Goal: Information Seeking & Learning: Learn about a topic

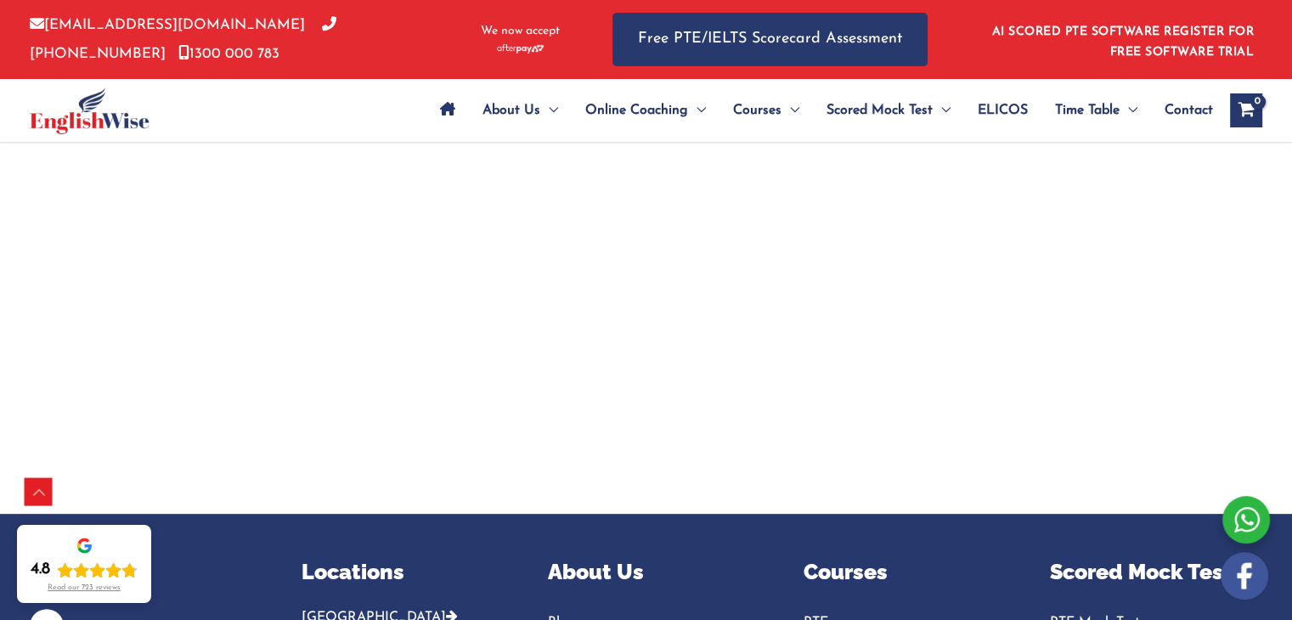
scroll to position [326, 0]
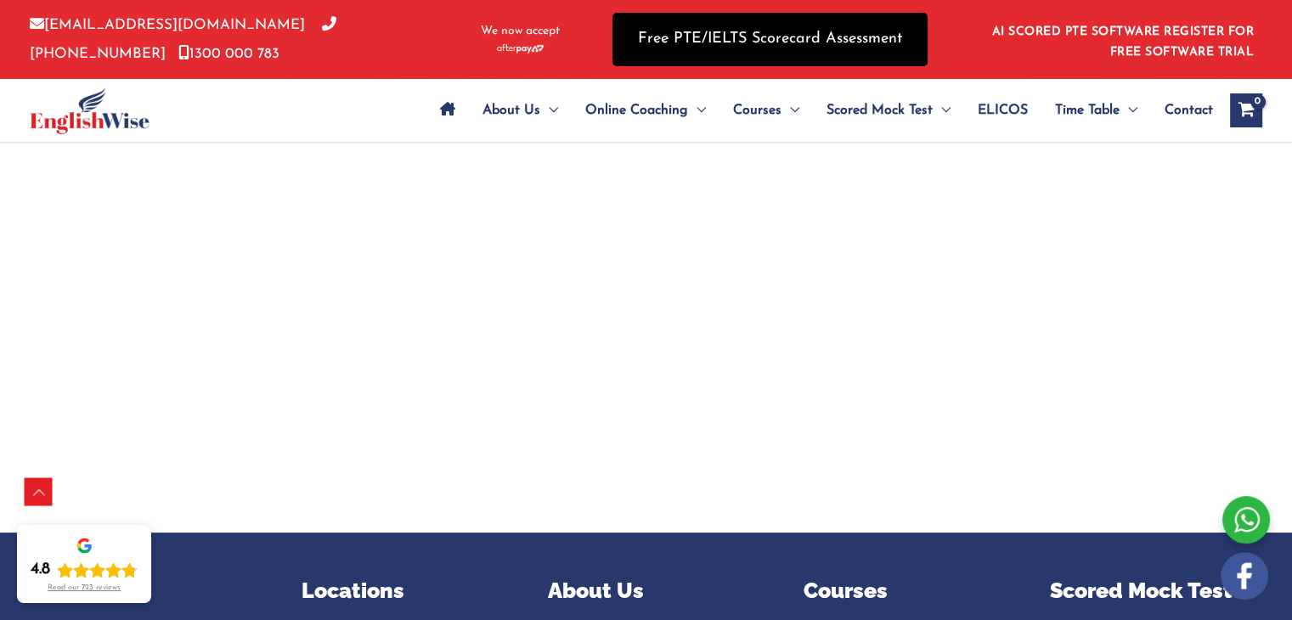
click at [677, 42] on link "Free PTE/IELTS Scorecard Assessment" at bounding box center [769, 40] width 315 height 54
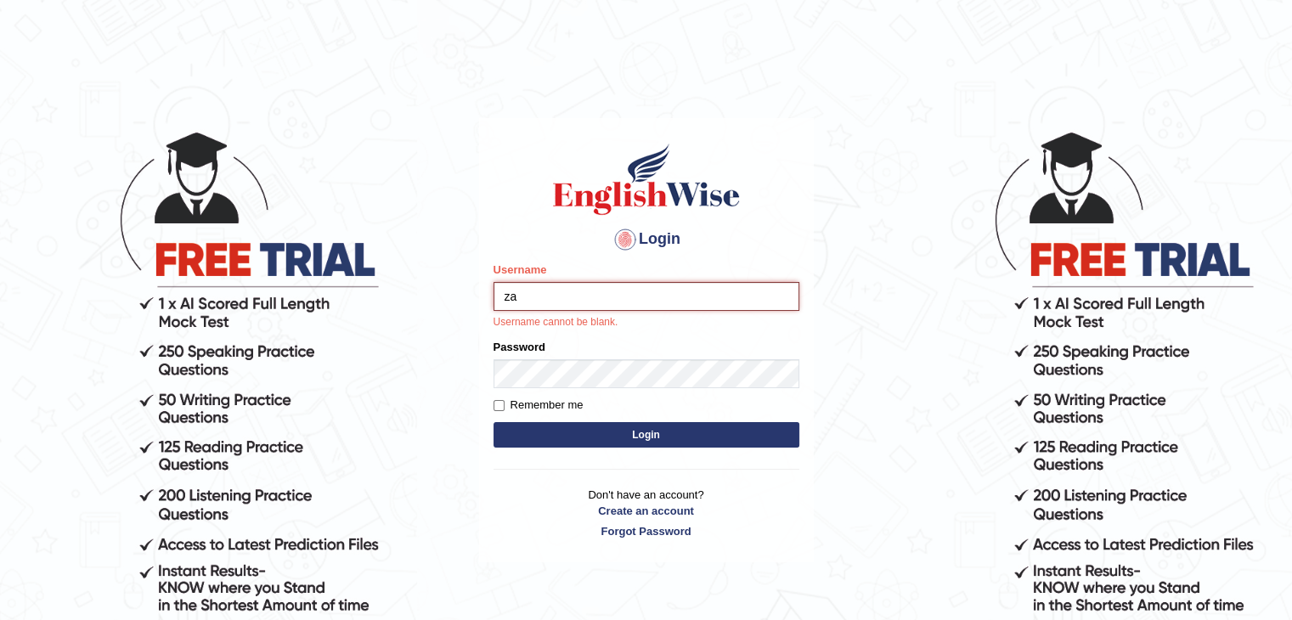
type input "zaryab_chandio"
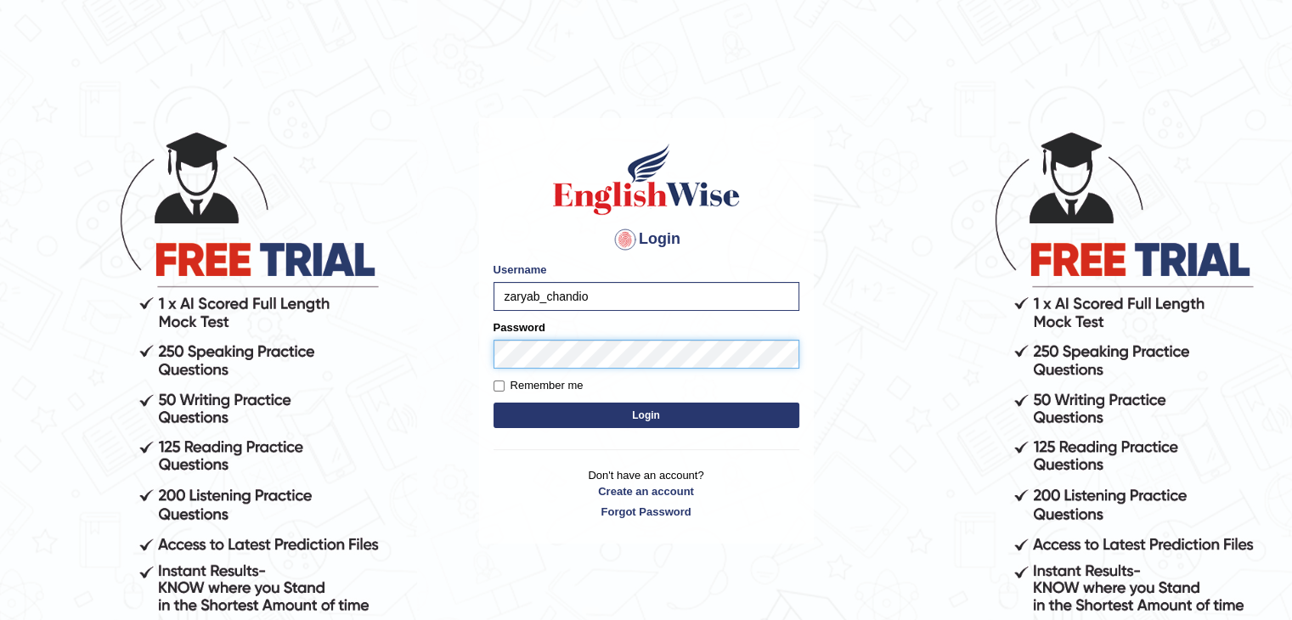
click at [493, 403] on button "Login" at bounding box center [646, 415] width 306 height 25
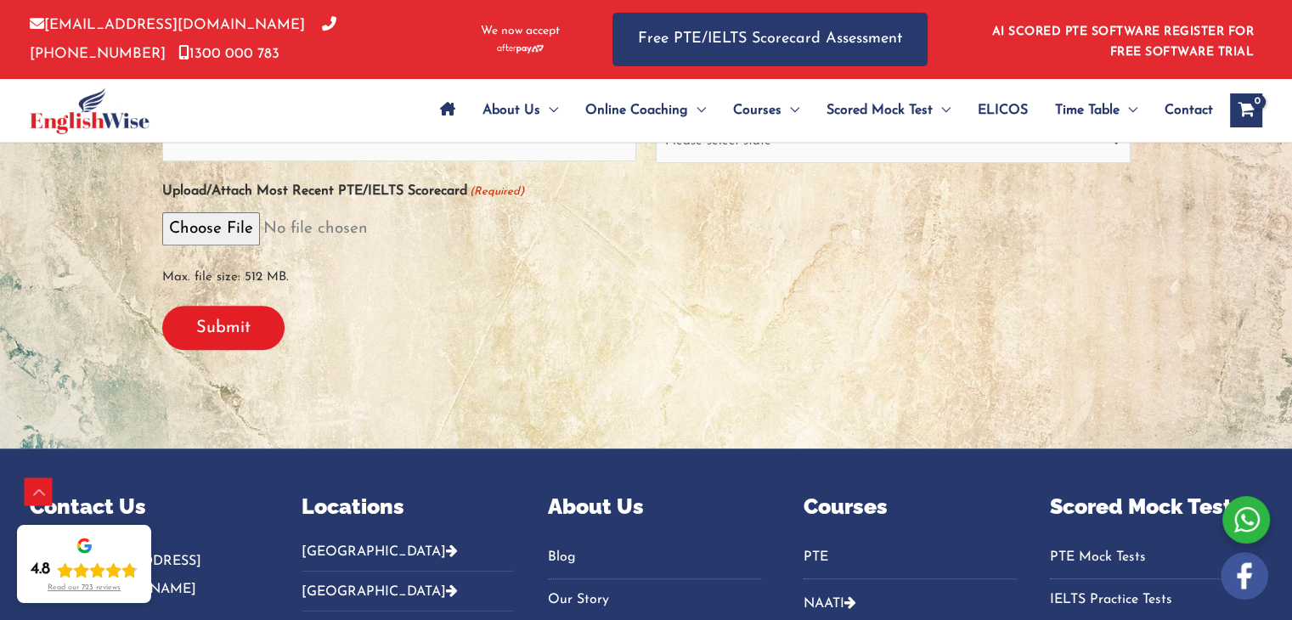
scroll to position [578, 0]
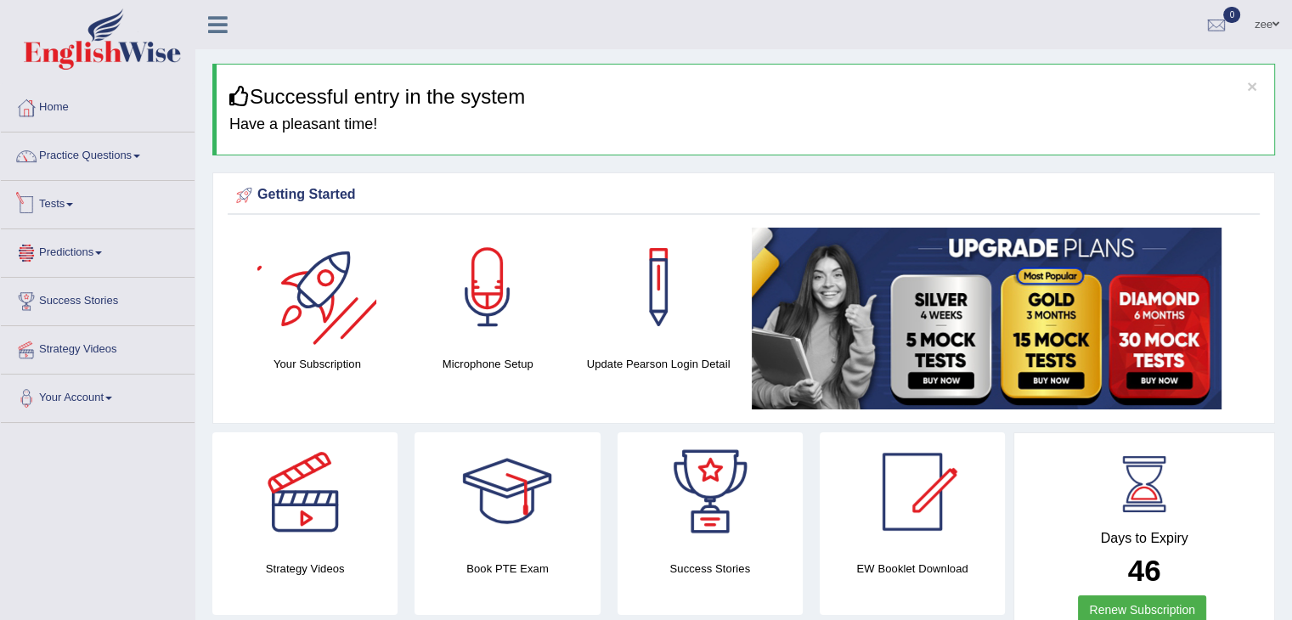
click at [88, 191] on link "Tests" at bounding box center [98, 202] width 194 height 42
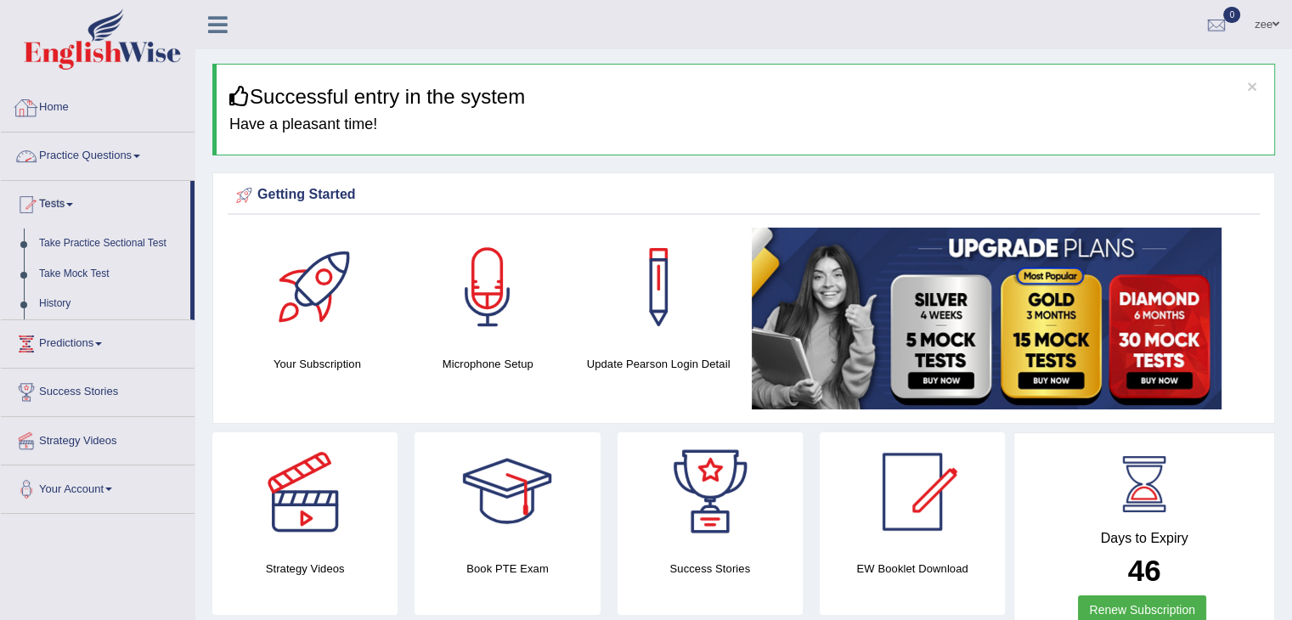
click at [108, 144] on link "Practice Questions" at bounding box center [98, 153] width 194 height 42
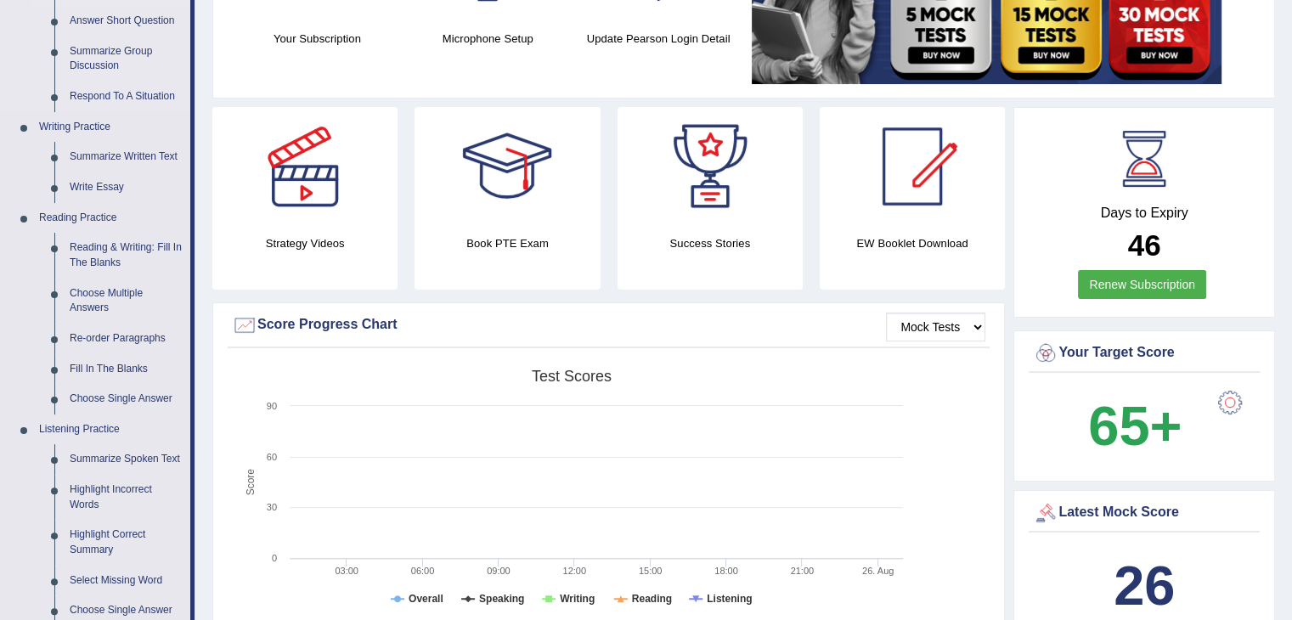
scroll to position [324, 0]
click at [94, 455] on link "Summarize Spoken Text" at bounding box center [126, 460] width 128 height 31
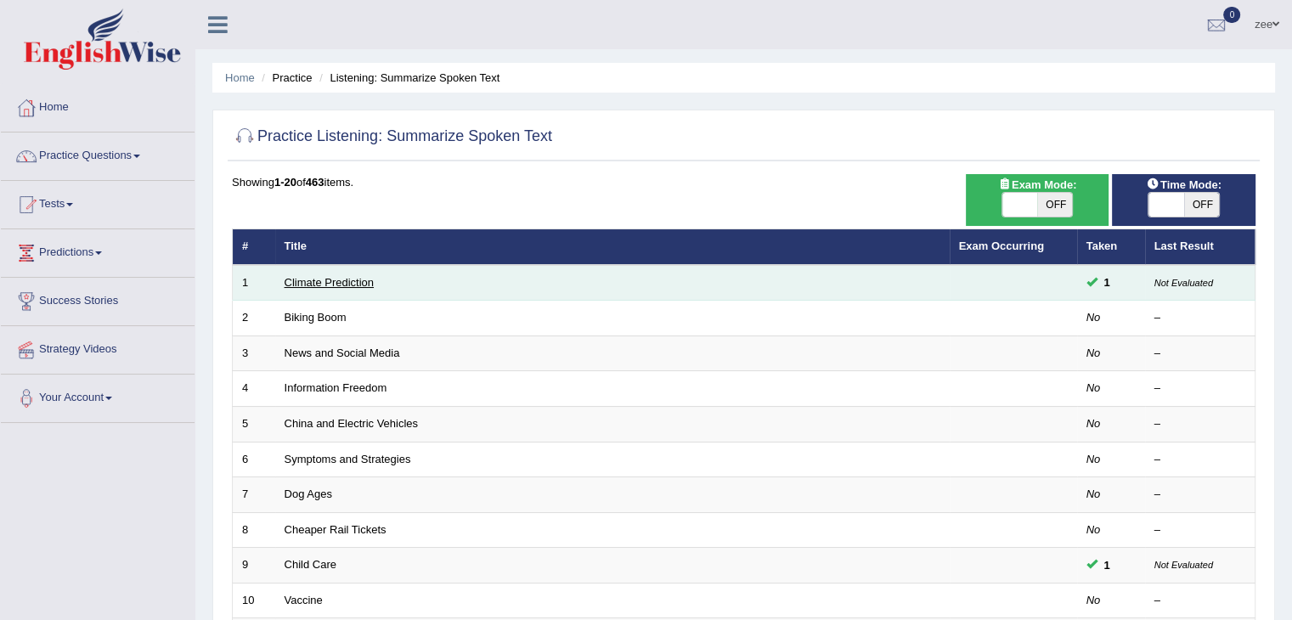
click at [316, 286] on link "Climate Prediction" at bounding box center [330, 282] width 90 height 13
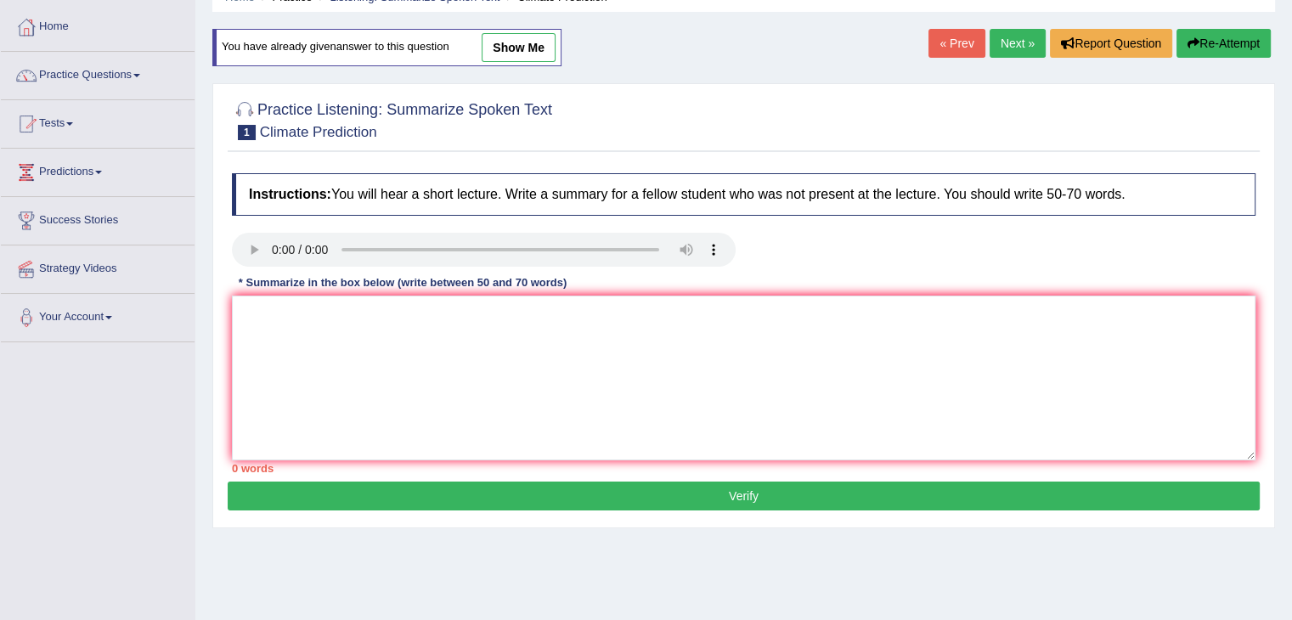
scroll to position [79, 0]
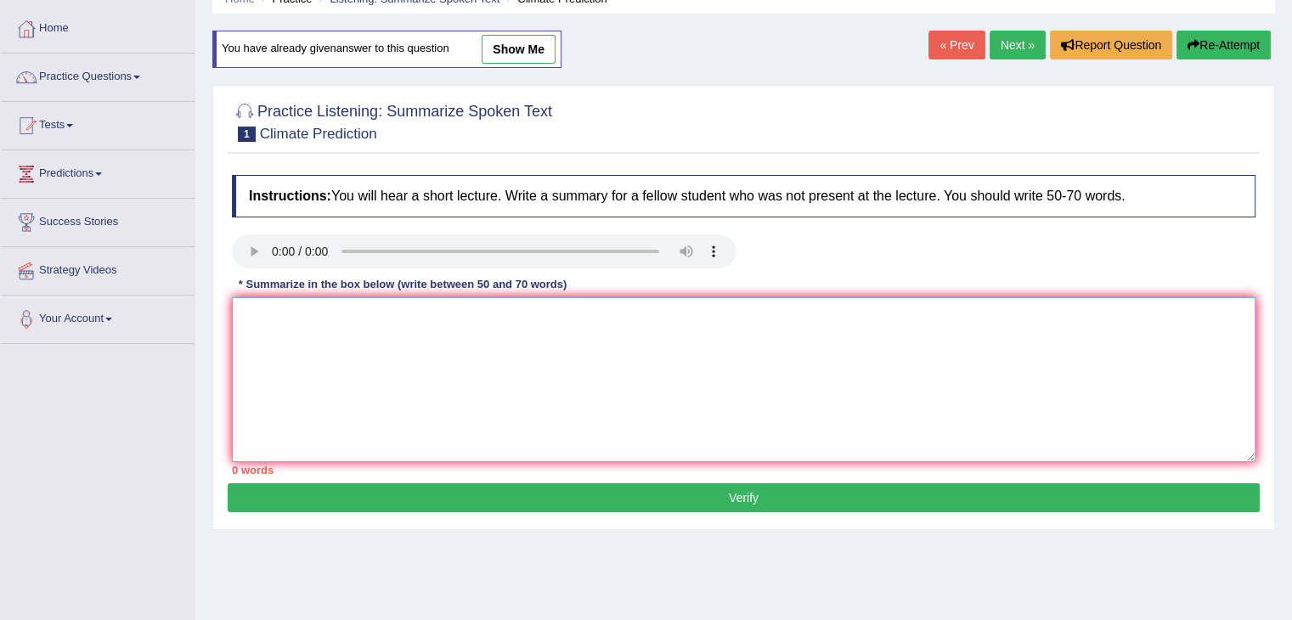
click at [464, 399] on textarea at bounding box center [743, 379] width 1023 height 165
type textarea ".mmmmmmmmmm"
click at [396, 499] on button "Verify" at bounding box center [744, 497] width 1032 height 29
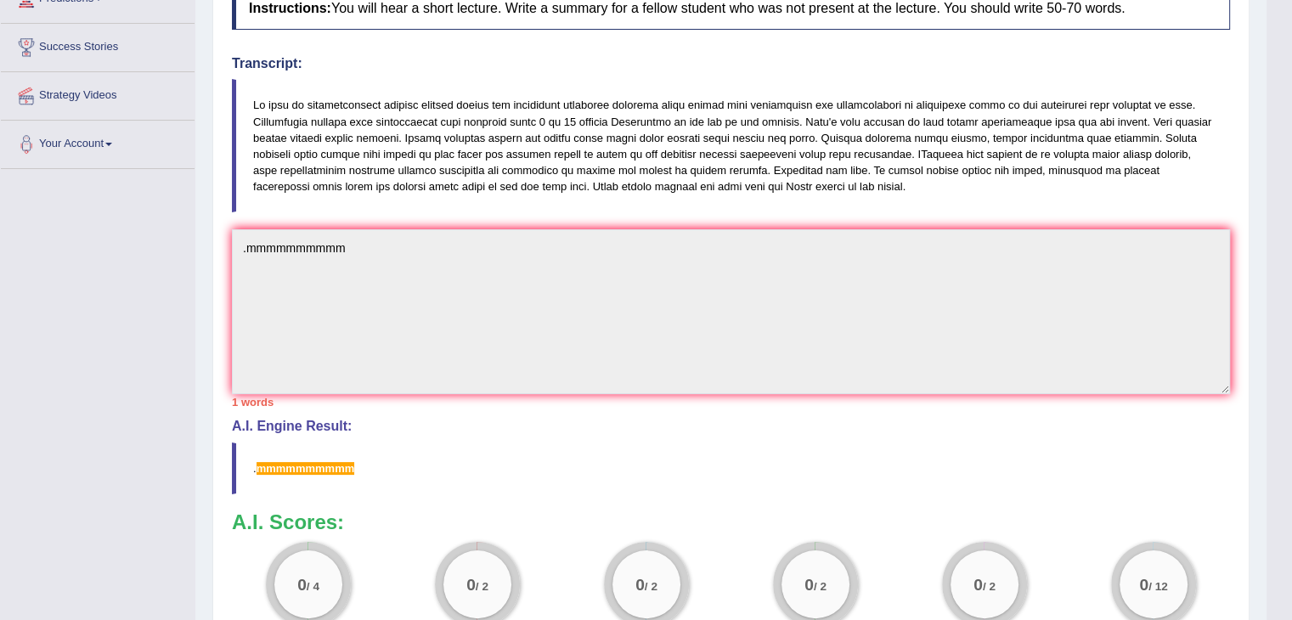
scroll to position [253, 0]
drag, startPoint x: 245, startPoint y: 95, endPoint x: 343, endPoint y: 171, distance: 124.2
click at [343, 171] on blockquote at bounding box center [731, 146] width 998 height 133
drag, startPoint x: 343, startPoint y: 171, endPoint x: 275, endPoint y: 143, distance: 73.5
click at [275, 143] on blockquote at bounding box center [731, 146] width 998 height 133
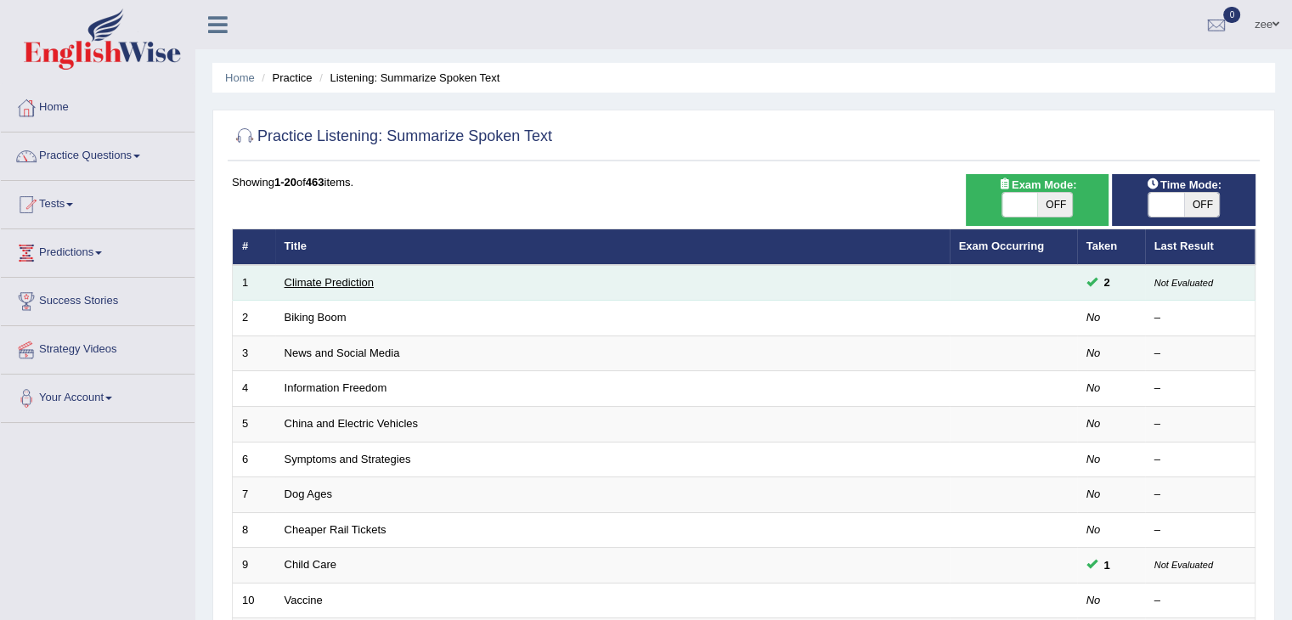
click at [308, 284] on link "Climate Prediction" at bounding box center [330, 282] width 90 height 13
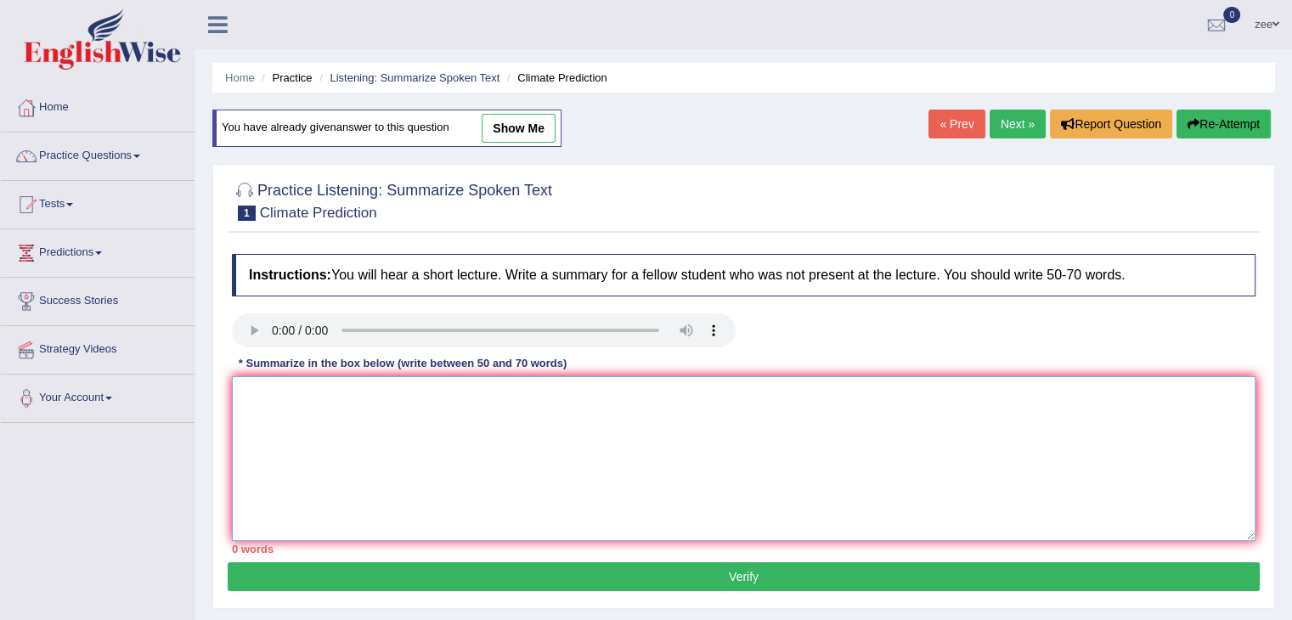
click at [317, 383] on textarea at bounding box center [743, 458] width 1023 height 165
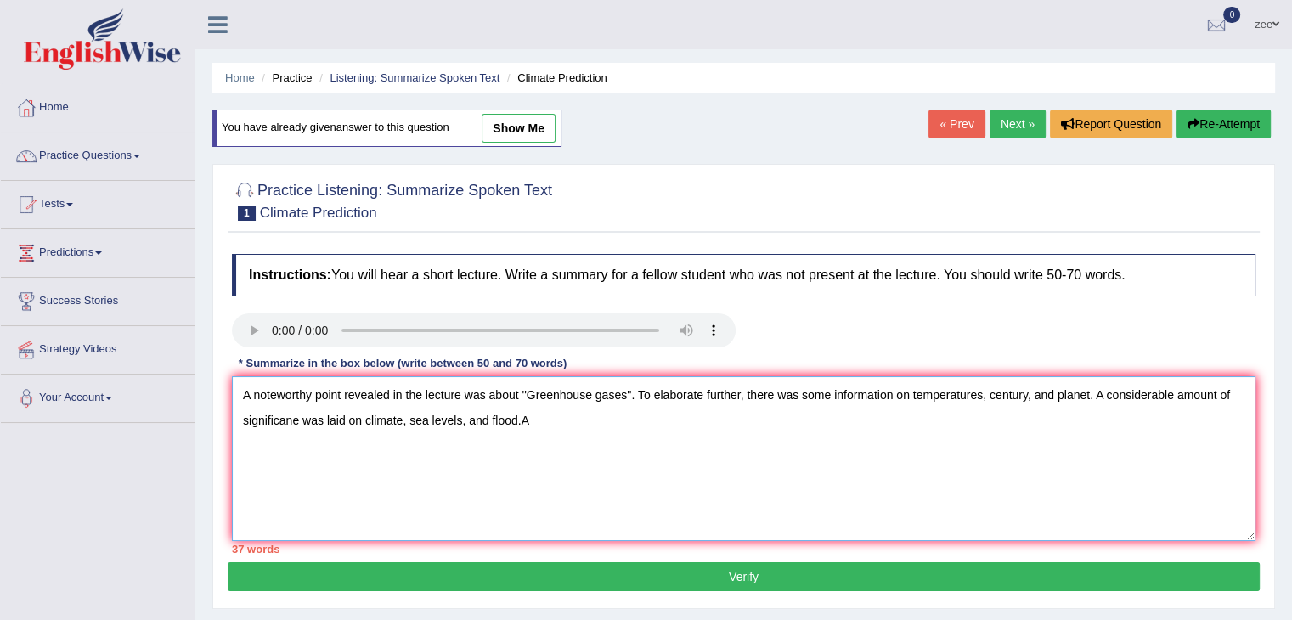
click at [1091, 397] on textarea "A noteworthy point revealed in the lecture was about ''Greenhouse gases''. To e…" at bounding box center [743, 458] width 1023 height 165
click at [635, 395] on textarea "A noteworthy point revealed in the lecture was about ''Greenhouse gases''. To e…" at bounding box center [743, 458] width 1023 height 165
click at [552, 435] on textarea "A noteworthy point revealed in the lecture was about ''Greenhouse gases''.To el…" at bounding box center [743, 458] width 1023 height 165
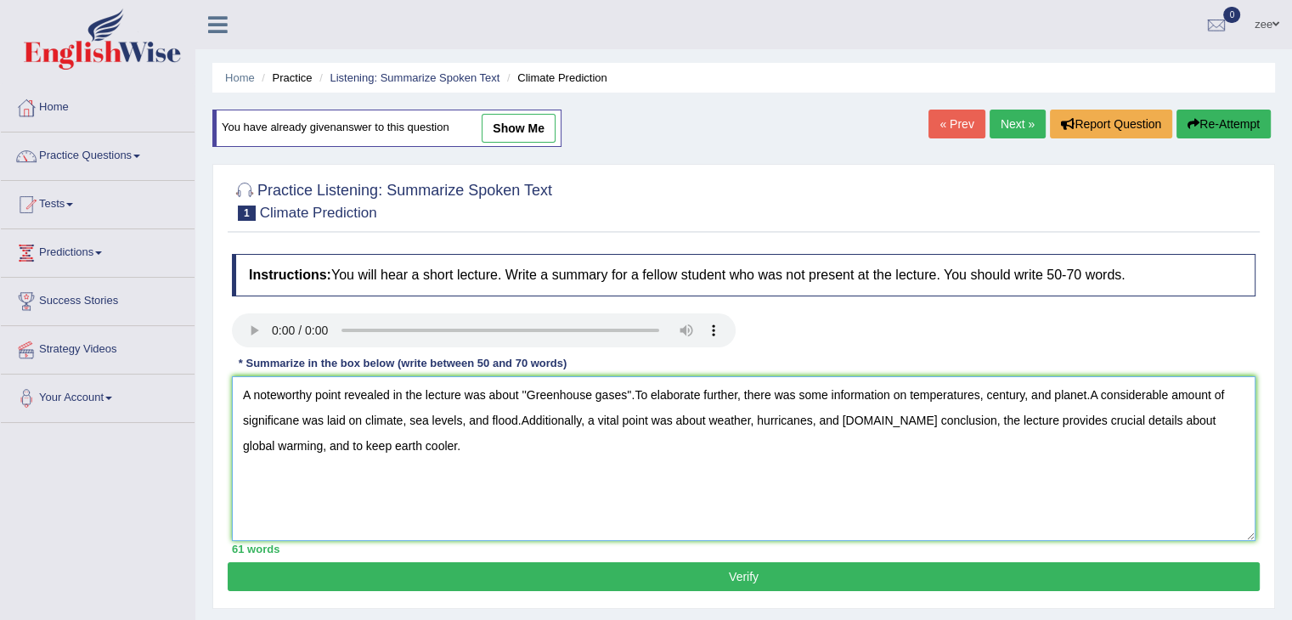
type textarea "A noteworthy point revealed in the lecture was about ''Greenhouse gases''.To el…"
click at [556, 580] on button "Verify" at bounding box center [744, 576] width 1032 height 29
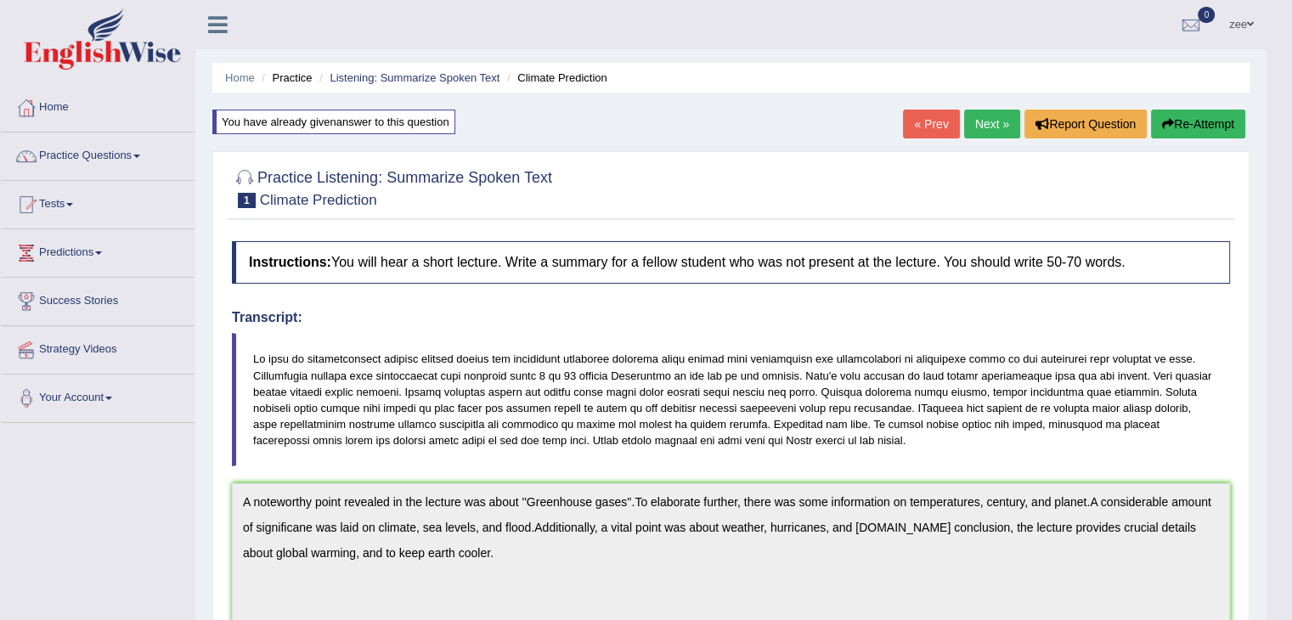
click at [1203, 127] on button "Re-Attempt" at bounding box center [1198, 124] width 94 height 29
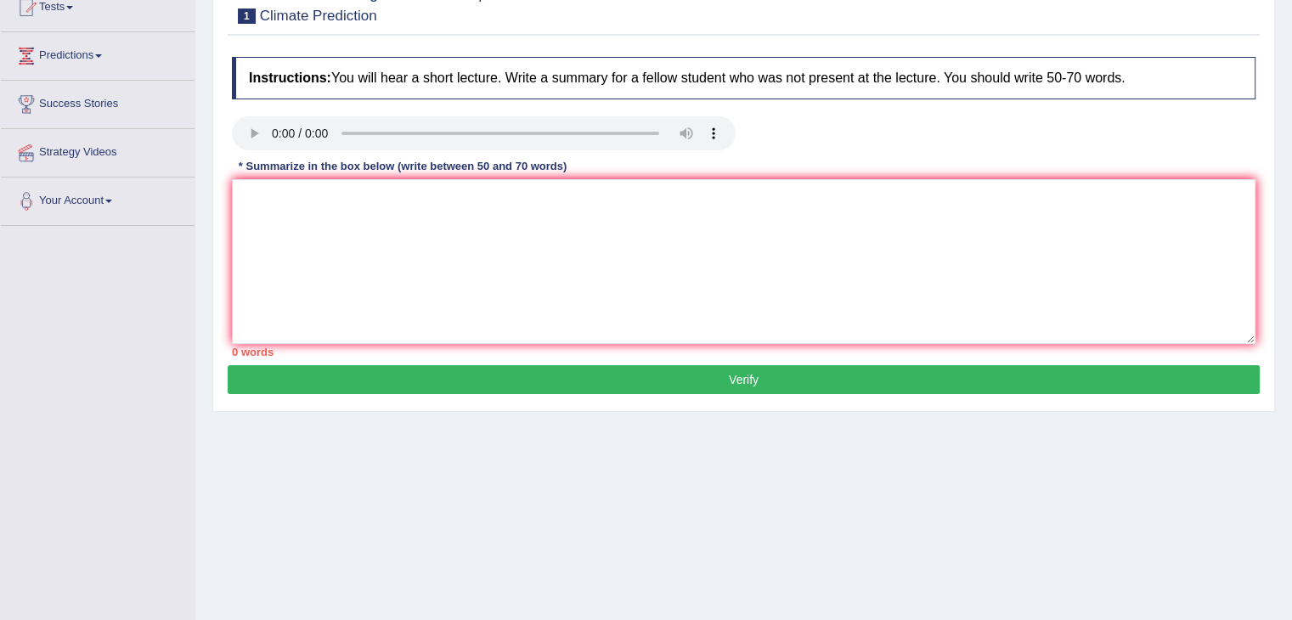
scroll to position [199, 0]
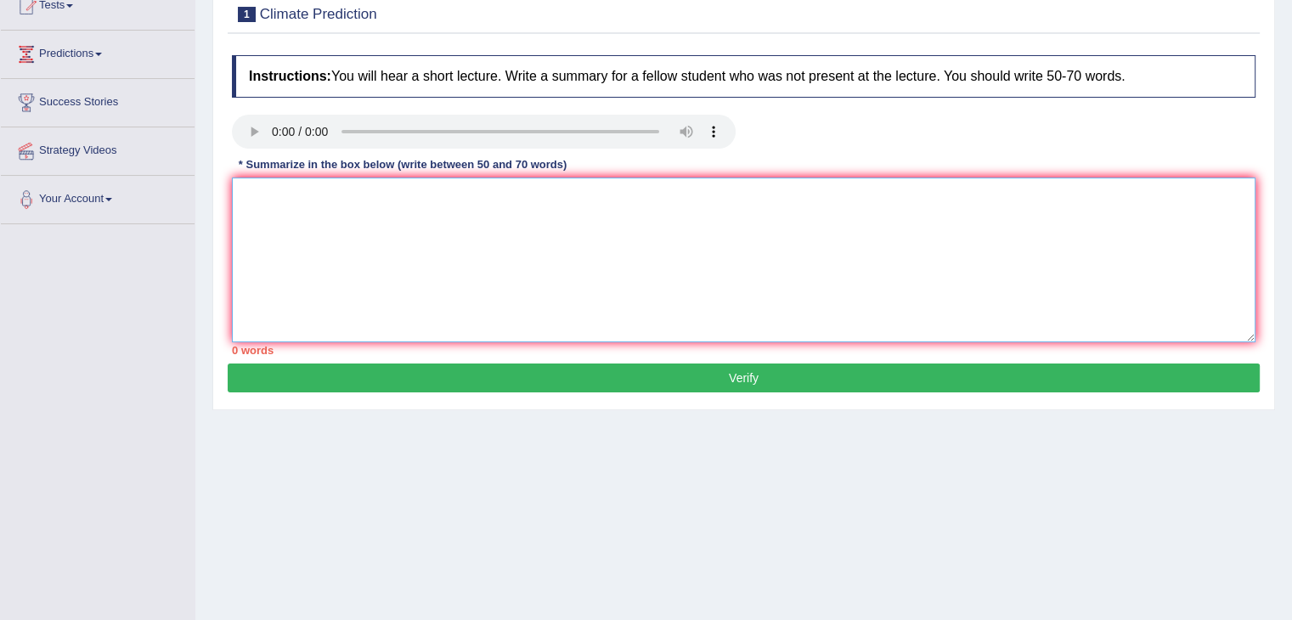
click at [673, 275] on textarea at bounding box center [743, 260] width 1023 height 165
paste textarea "A noteworthy point revealed in the lecture was about ''Greenhouse gases''.To el…"
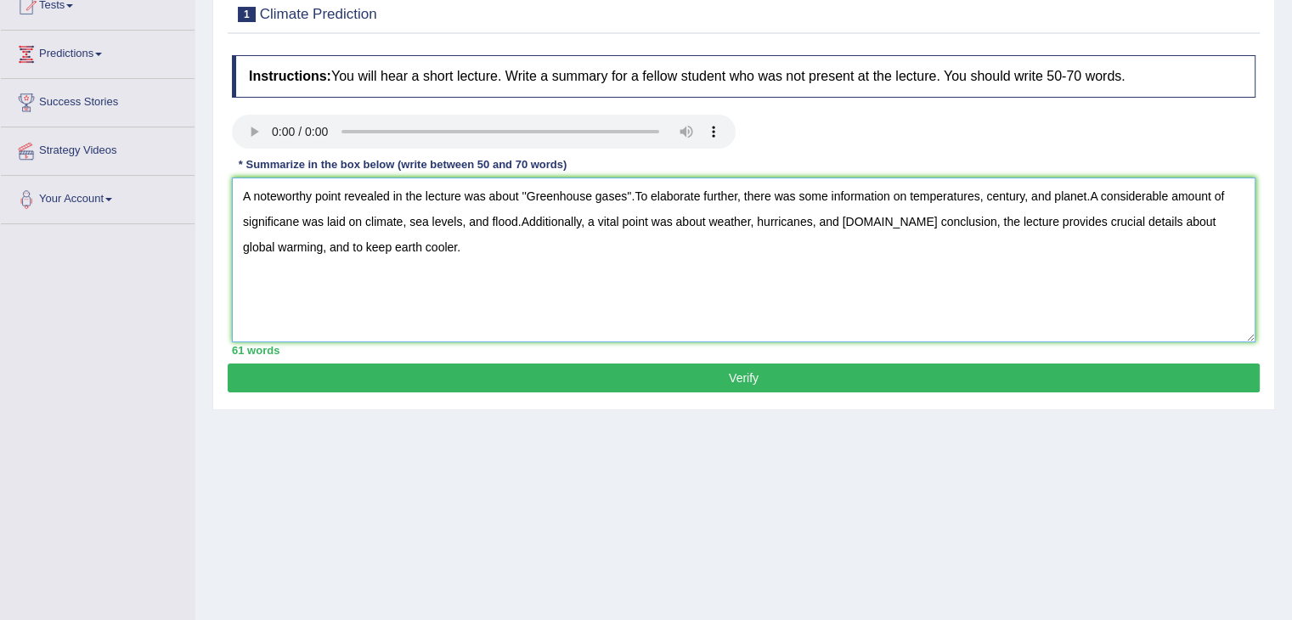
click at [1086, 189] on textarea "A noteworthy point revealed in the lecture was about ''Greenhouse gases''.To el…" at bounding box center [743, 260] width 1023 height 165
click at [519, 222] on textarea "A noteworthy point revealed in the lecture was about ''Greenhouse gases''.To el…" at bounding box center [743, 260] width 1023 height 165
click at [633, 198] on textarea "A noteworthy point revealed in the lecture was about ''Greenhouse gases''.To el…" at bounding box center [743, 260] width 1023 height 165
click at [290, 222] on textarea "A noteworthy point revealed in the lecture was about ''Greenhouse gases''. To e…" at bounding box center [743, 260] width 1023 height 165
type textarea "A noteworthy point revealed in the lecture was about ''Greenhouse gases''. To e…"
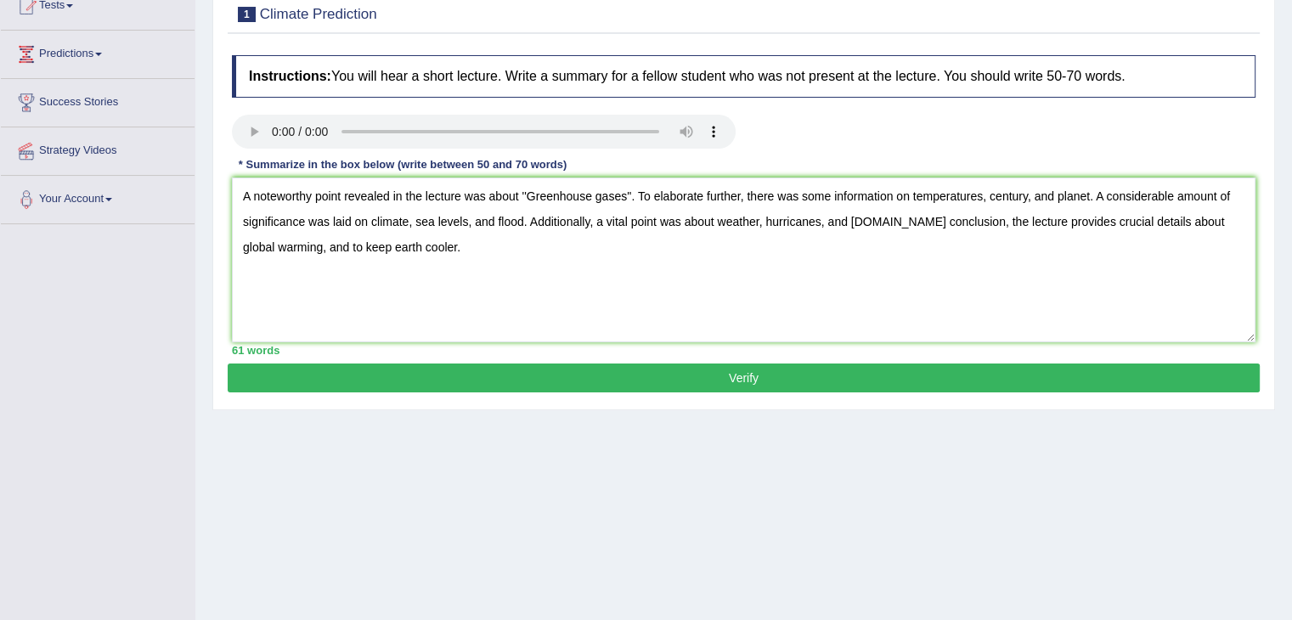
click at [691, 378] on button "Verify" at bounding box center [744, 378] width 1032 height 29
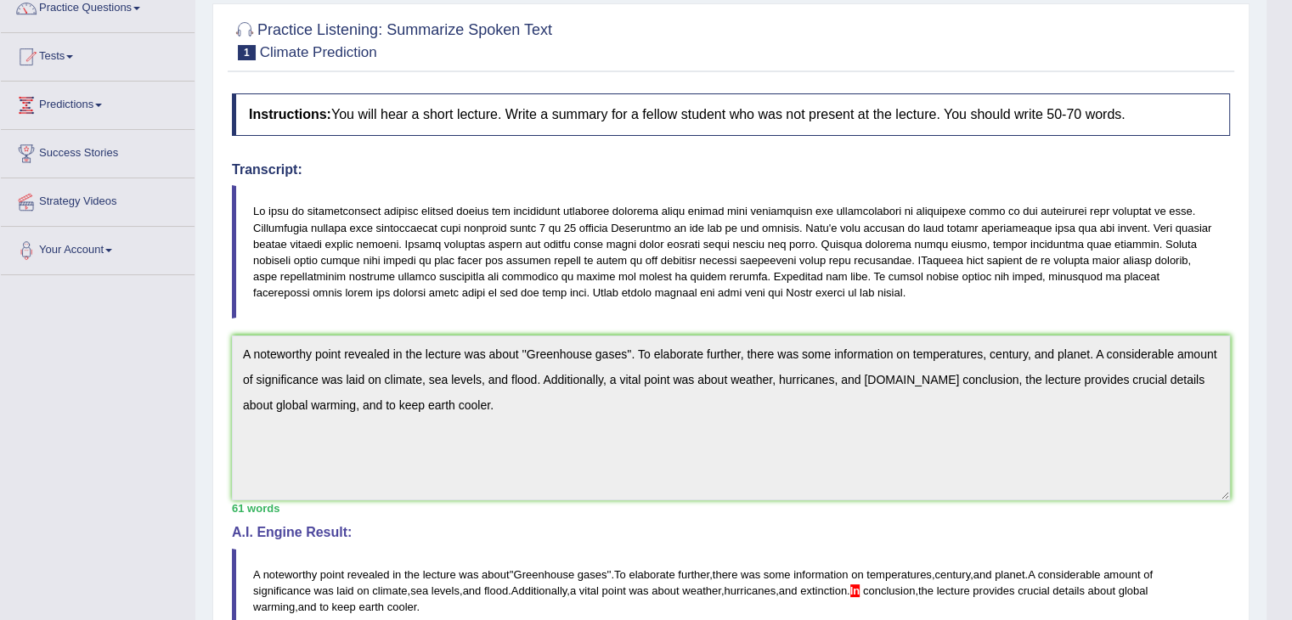
scroll to position [74, 0]
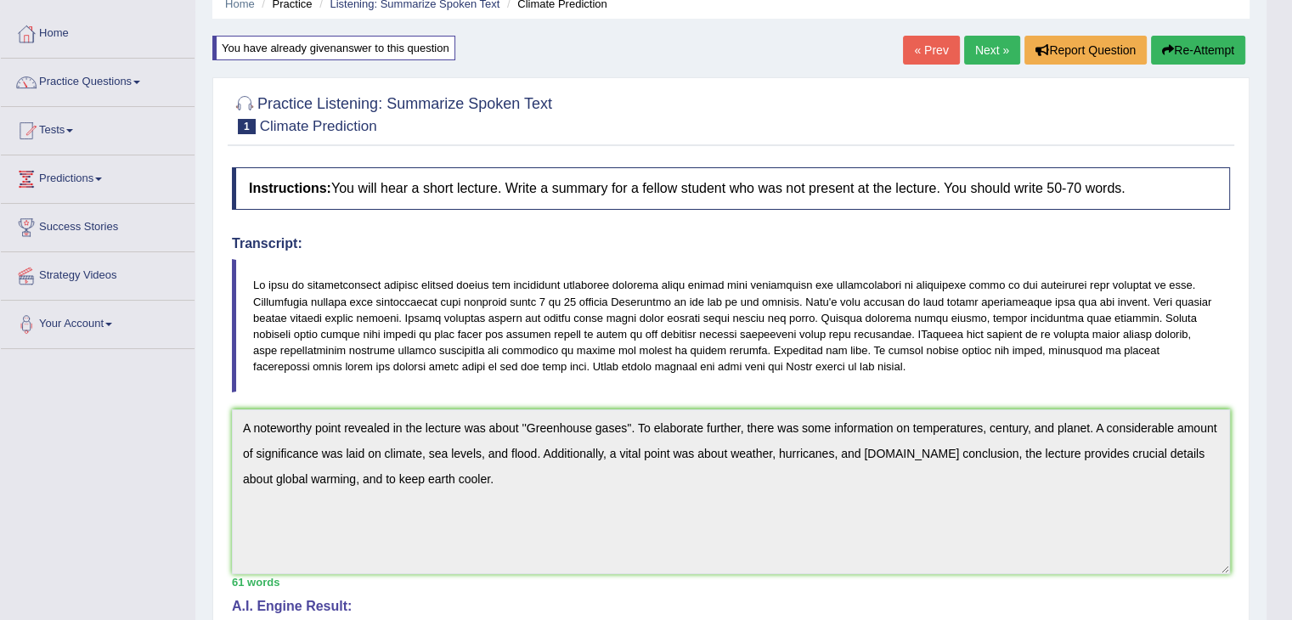
click at [1176, 39] on button "Re-Attempt" at bounding box center [1198, 50] width 94 height 29
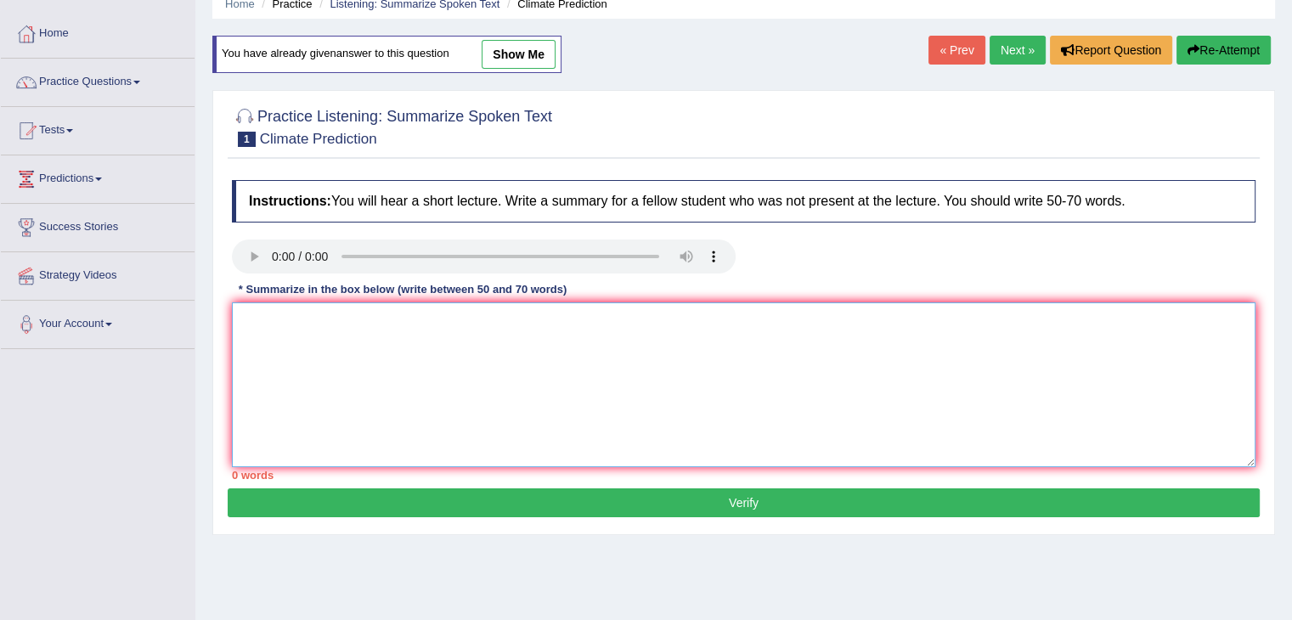
click at [758, 328] on textarea at bounding box center [743, 384] width 1023 height 165
paste textarea "A noteworthy point revealed in the lecture was about ''Greenhouse gases''. To e…"
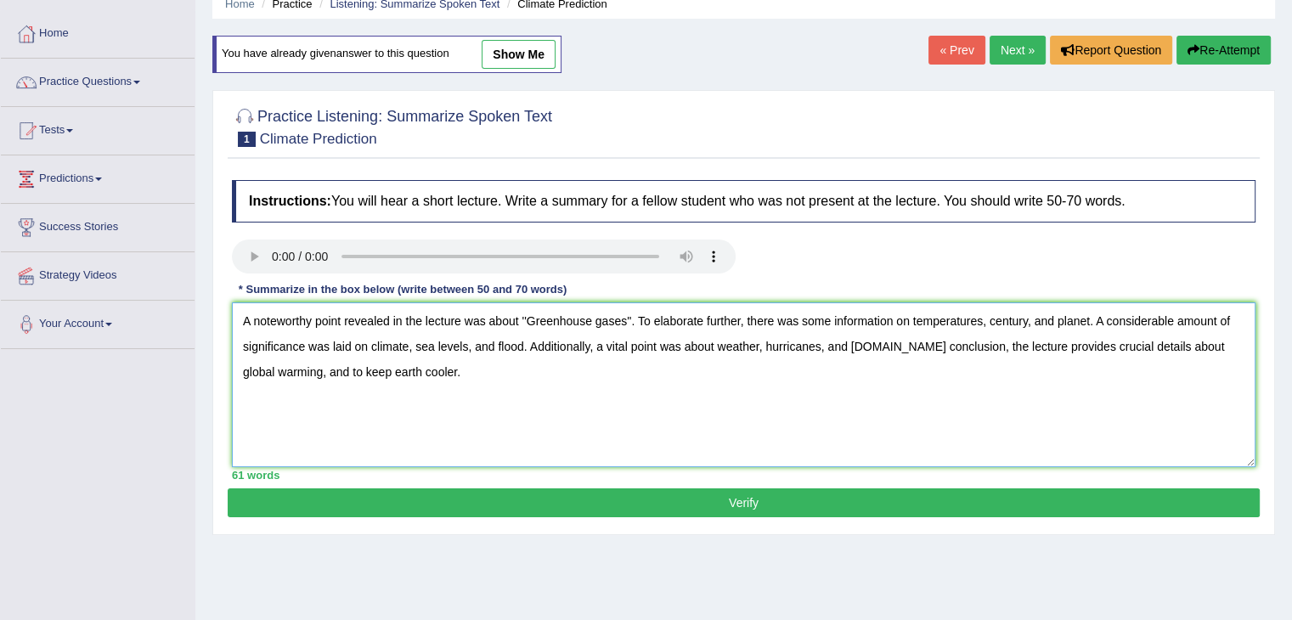
click at [901, 341] on textarea "A noteworthy point revealed in the lecture was about ''Greenhouse gases''. To e…" at bounding box center [743, 384] width 1023 height 165
drag, startPoint x: 763, startPoint y: 341, endPoint x: 905, endPoint y: 352, distance: 143.2
click at [905, 352] on textarea "A noteworthy point revealed in the lecture was about ''Greenhouse gases''. To e…" at bounding box center [743, 384] width 1023 height 165
type textarea "A noteworthy point revealed in the lecture was about ''Greenhouse gases''. To e…"
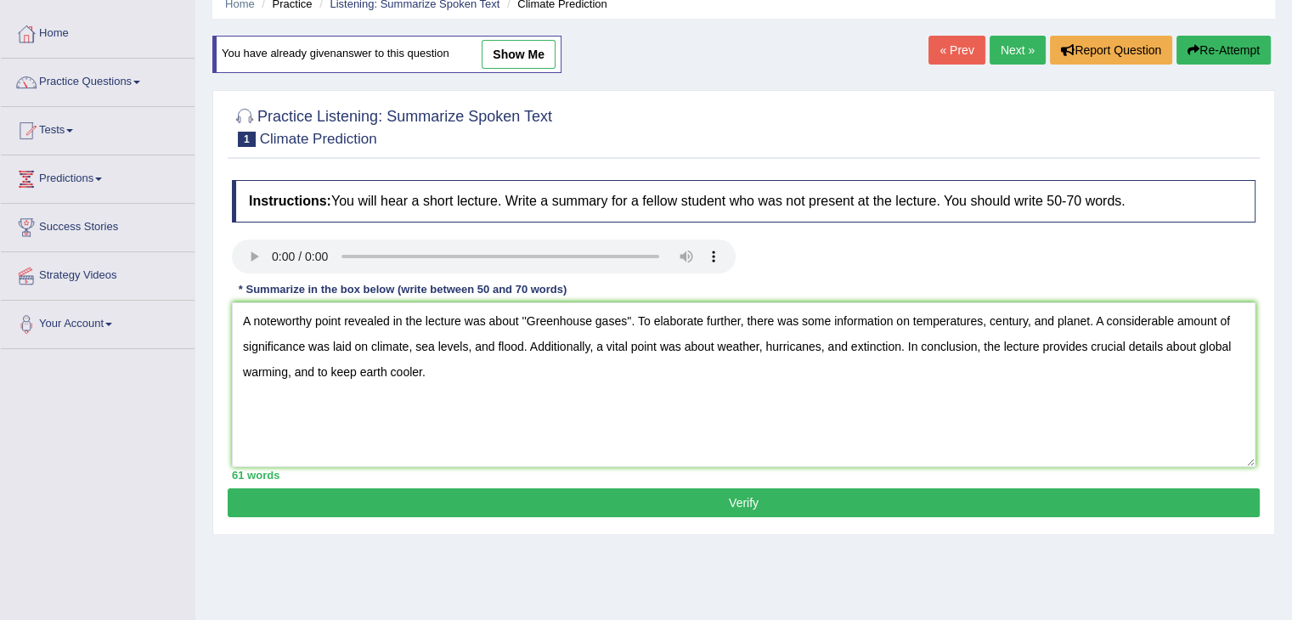
click at [871, 480] on div "61 words" at bounding box center [743, 475] width 1023 height 16
click at [852, 490] on button "Verify" at bounding box center [744, 502] width 1032 height 29
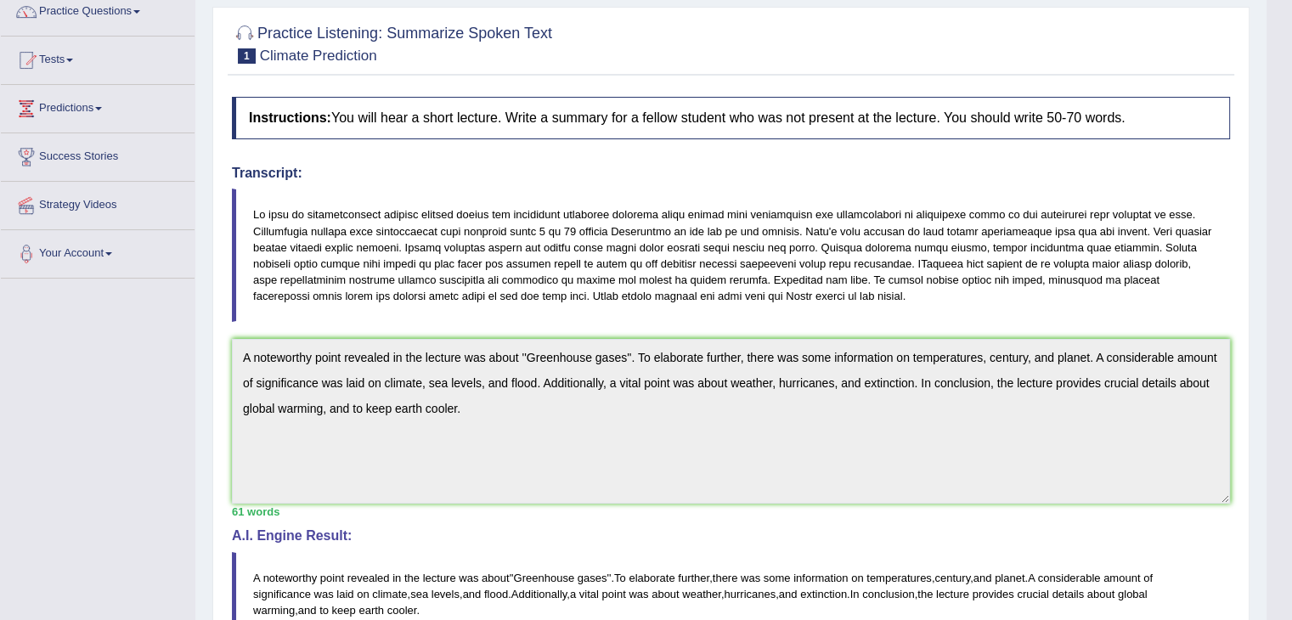
scroll to position [146, 0]
